Goal: Find contact information: Find contact information

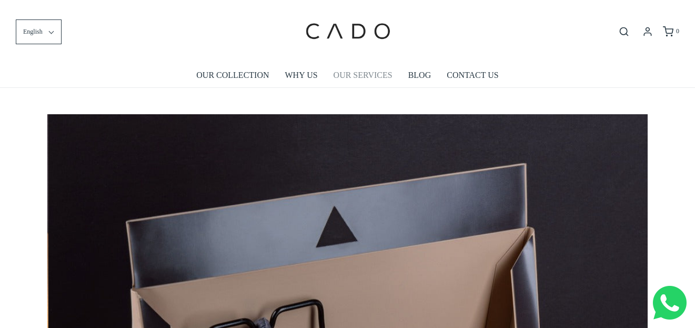
click at [349, 73] on link "OUR SERVICES" at bounding box center [363, 75] width 59 height 24
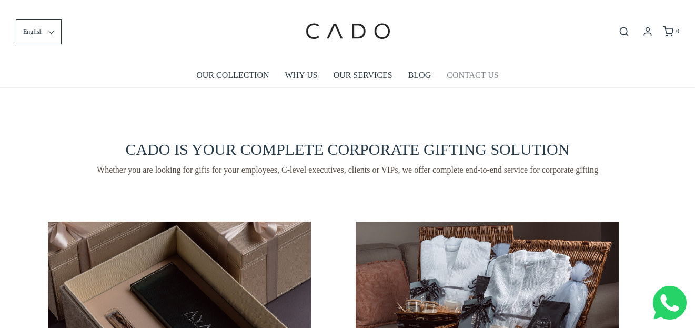
click at [477, 72] on link "CONTACT US" at bounding box center [473, 75] width 52 height 24
